Goal: Navigation & Orientation: Find specific page/section

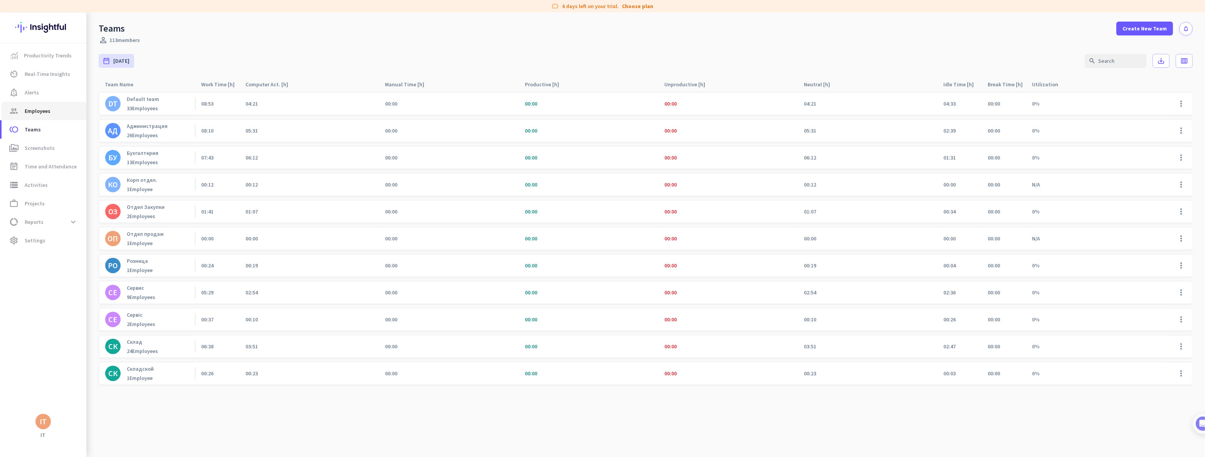
click at [39, 112] on span "Employees" at bounding box center [38, 110] width 26 height 9
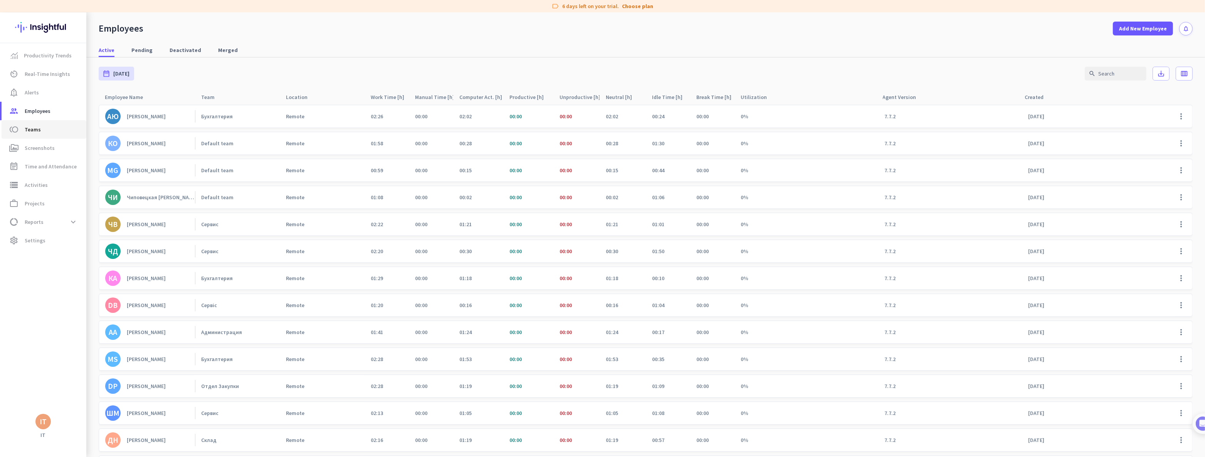
click at [36, 127] on span "Teams" at bounding box center [33, 129] width 16 height 9
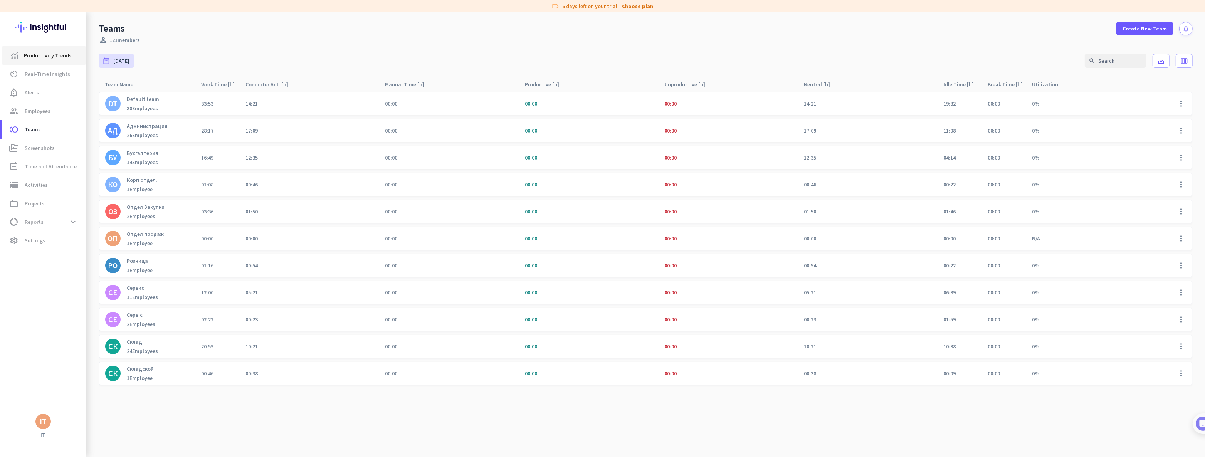
click at [53, 53] on span "Productivity Trends" at bounding box center [48, 55] width 48 height 9
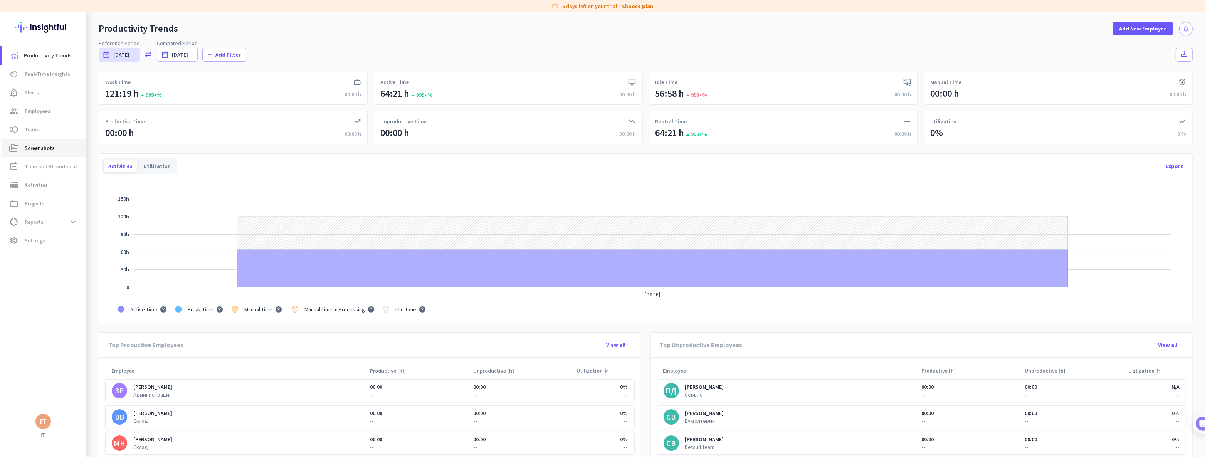
click at [46, 148] on span "Screenshots" at bounding box center [40, 147] width 30 height 9
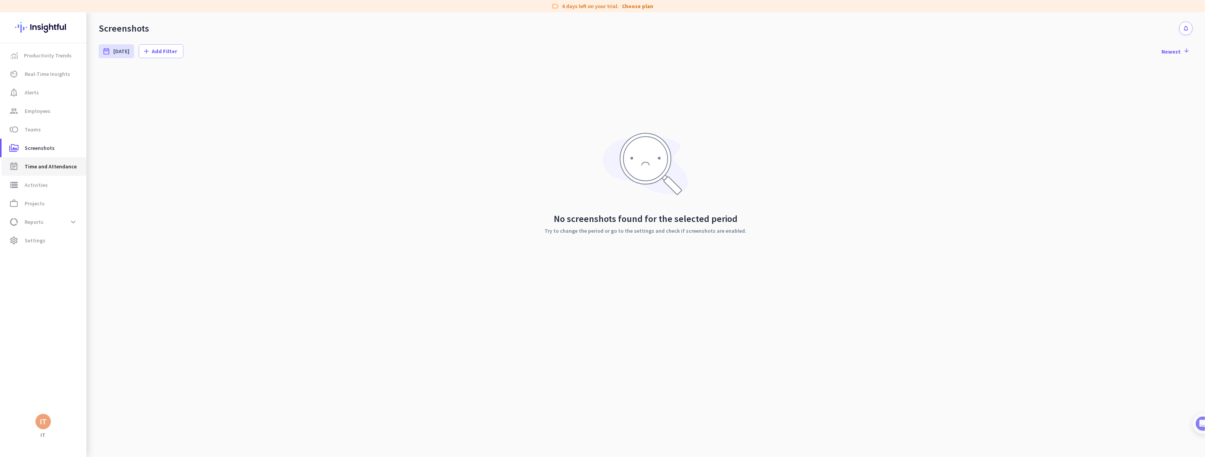
click at [44, 168] on span "Time and Attendance" at bounding box center [51, 166] width 52 height 9
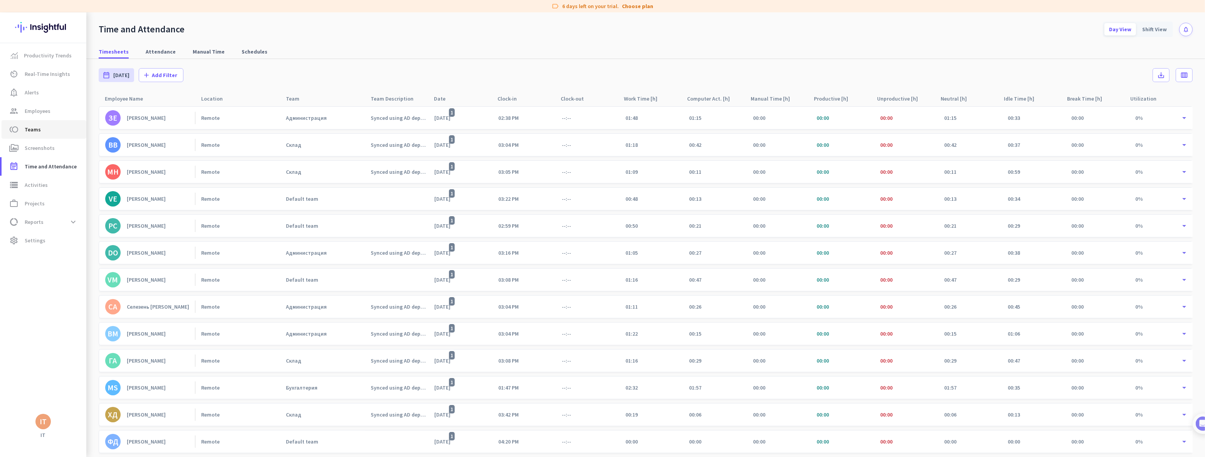
click at [39, 131] on span "toll Teams" at bounding box center [44, 129] width 72 height 9
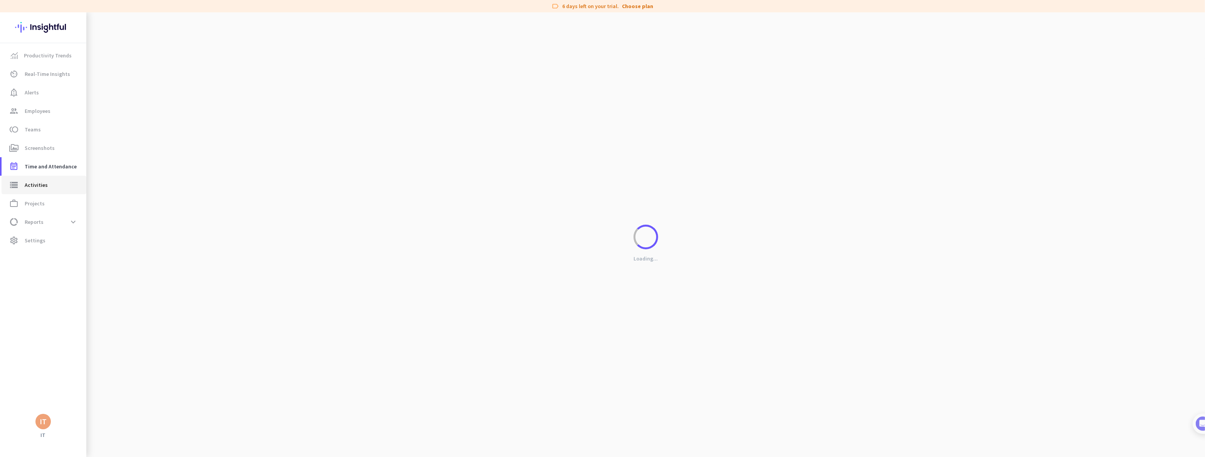
click at [40, 186] on span "Activities" at bounding box center [36, 184] width 23 height 9
type input "[DATE]"
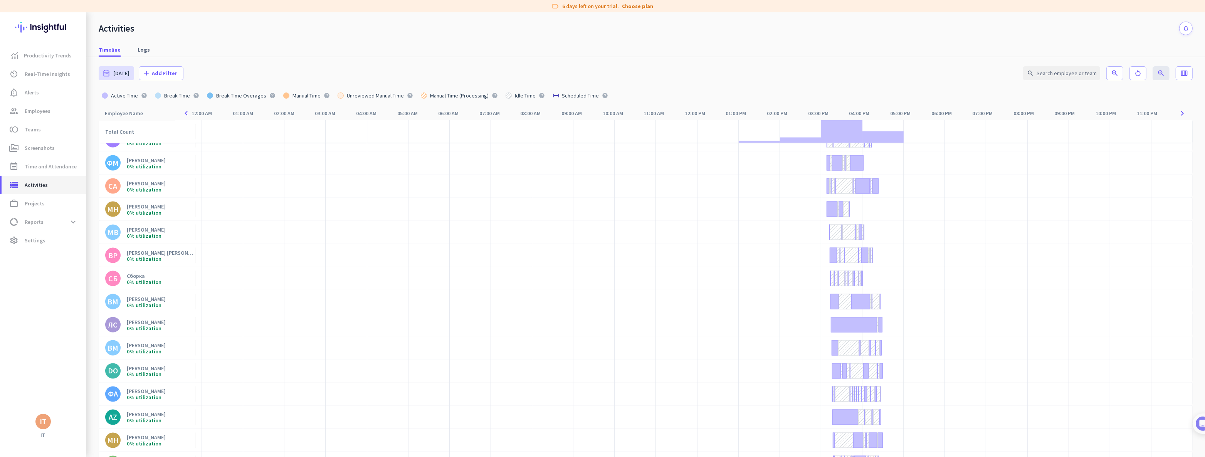
scroll to position [1947, 0]
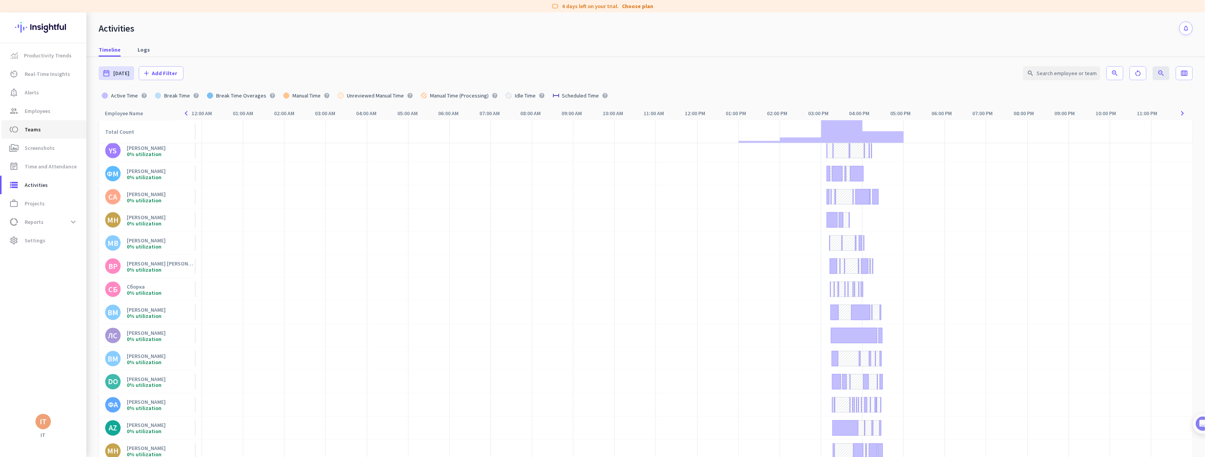
click at [32, 130] on span "Teams" at bounding box center [33, 129] width 16 height 9
type input "[DATE] - [DATE]"
